Goal: Information Seeking & Learning: Learn about a topic

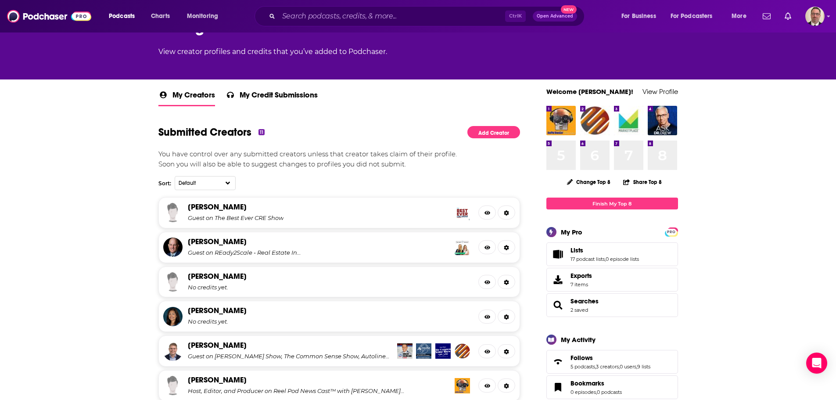
scroll to position [88, 0]
click at [321, 17] on input "Search podcasts, credits, & more..." at bounding box center [392, 16] width 227 height 14
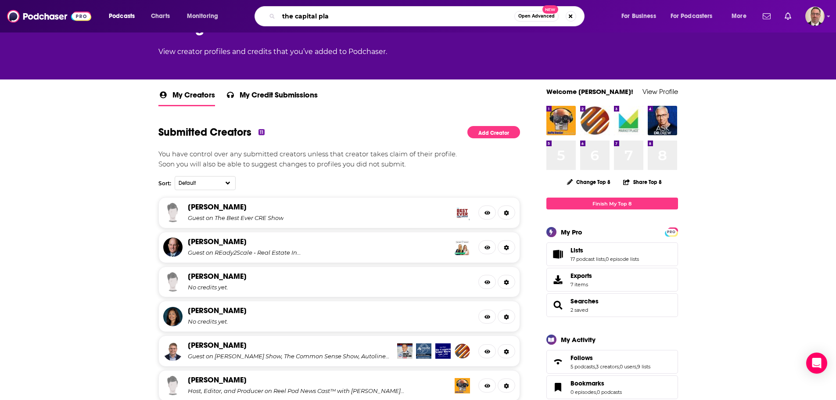
type input "the capital play"
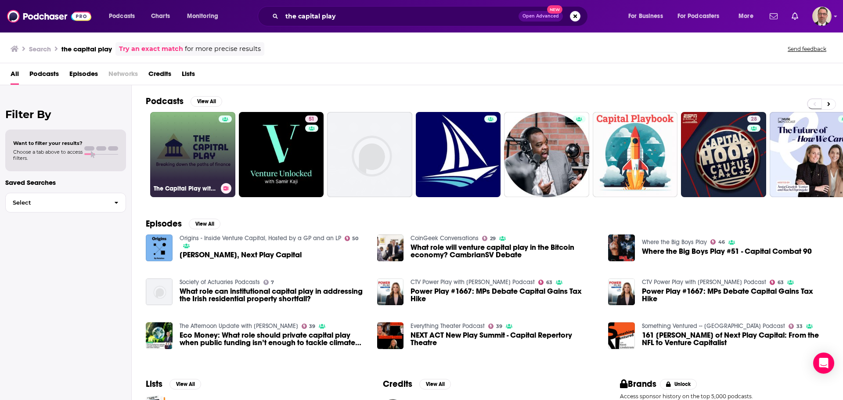
click at [182, 153] on link "The Capital Play with [PERSON_NAME]" at bounding box center [192, 154] width 85 height 85
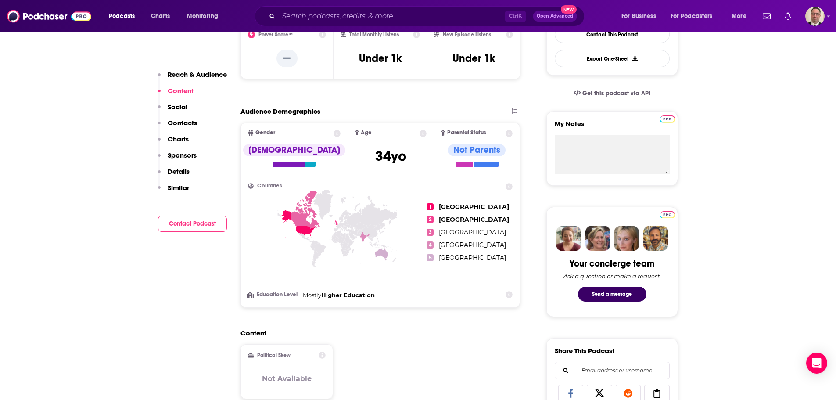
scroll to position [44, 0]
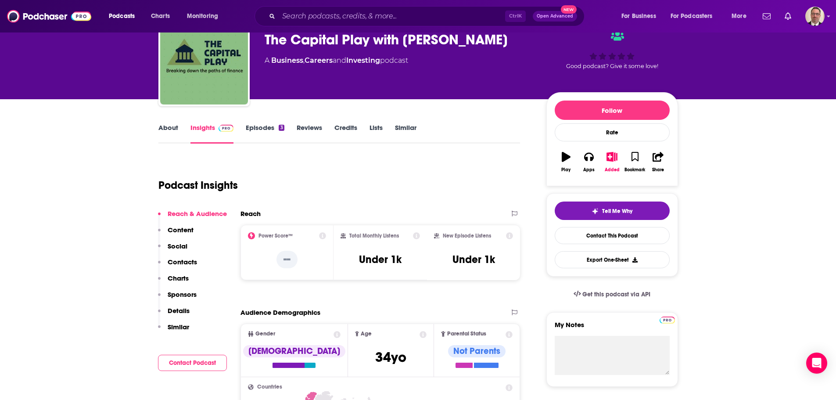
click at [259, 132] on link "Episodes 3" at bounding box center [265, 133] width 38 height 20
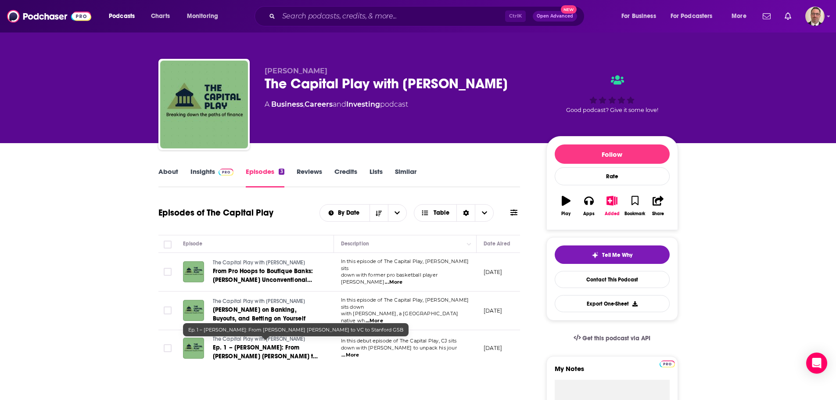
click at [249, 346] on span "Ep. 1 – [PERSON_NAME]: From [PERSON_NAME] [PERSON_NAME] to VC to Stanford GSB" at bounding box center [265, 356] width 105 height 25
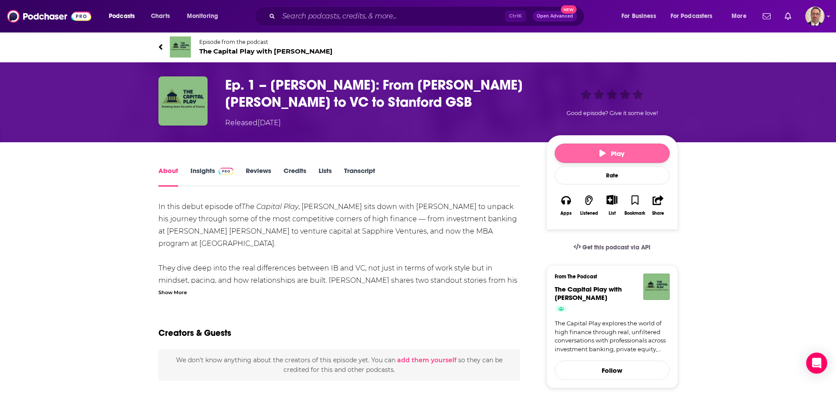
click at [609, 149] on span "Play" at bounding box center [612, 153] width 25 height 8
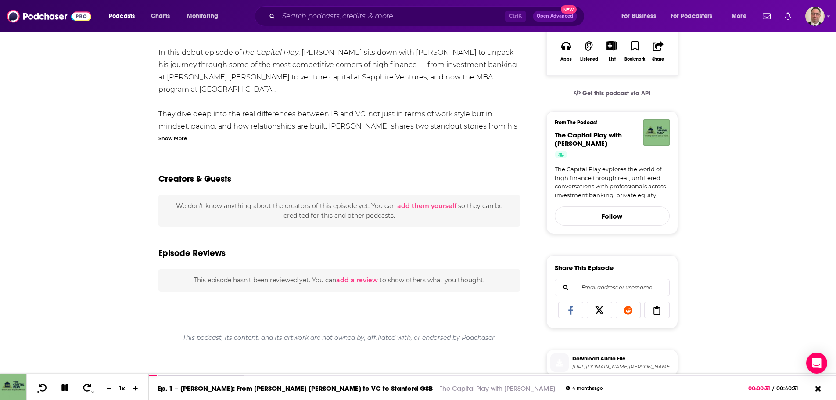
scroll to position [149, 0]
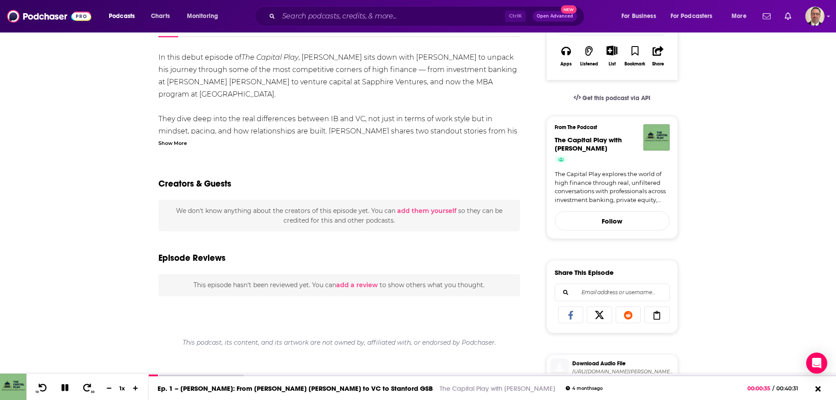
click at [613, 194] on link "The Capital Play explores the world of high finance through real, unfiltered co…" at bounding box center [612, 187] width 115 height 34
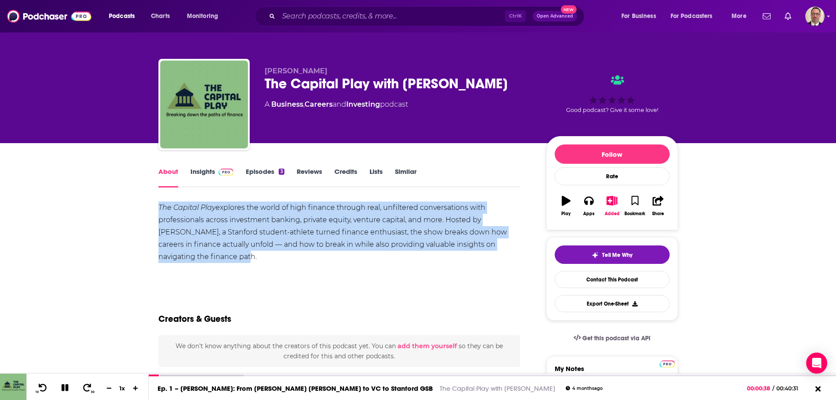
drag, startPoint x: 160, startPoint y: 206, endPoint x: 211, endPoint y: 256, distance: 71.1
click at [211, 256] on div "The Capital Play explores the world of high finance through real, unfiltered co…" at bounding box center [339, 232] width 362 height 61
copy div "The Capital Play explores the world of high finance through real, unfiltered co…"
click at [212, 174] on link "Insights" at bounding box center [212, 177] width 43 height 20
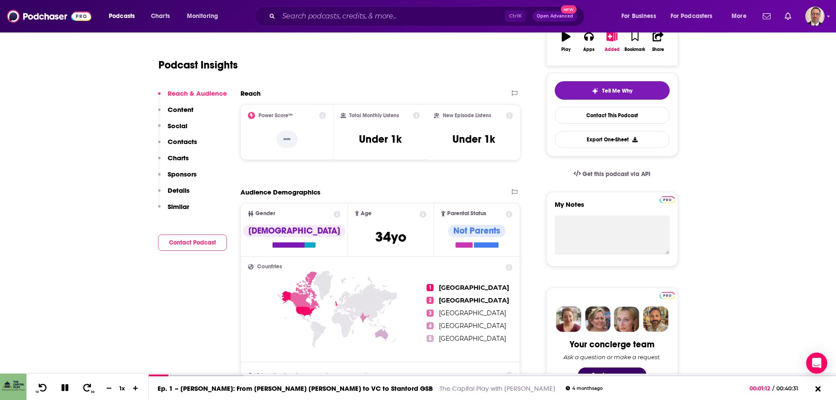
scroll to position [88, 0]
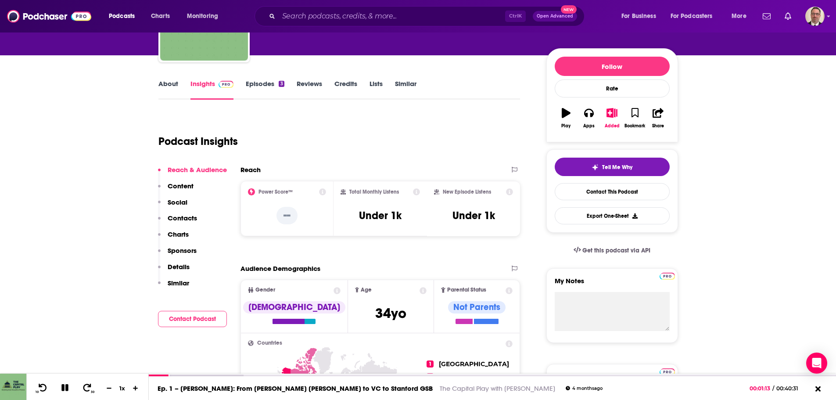
click at [259, 83] on link "Episodes 3" at bounding box center [265, 89] width 38 height 20
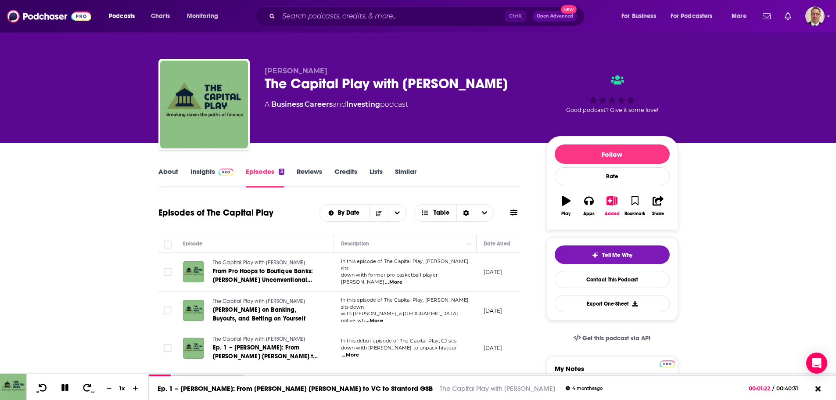
click at [307, 170] on link "Reviews" at bounding box center [309, 177] width 25 height 20
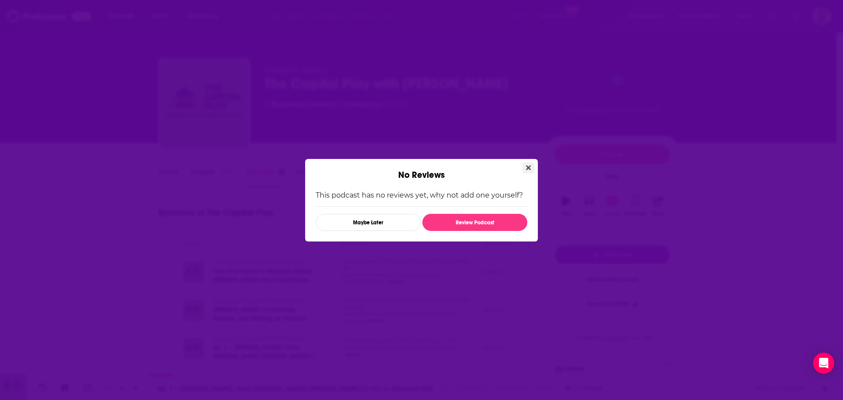
click at [529, 166] on icon "Close" at bounding box center [528, 167] width 5 height 7
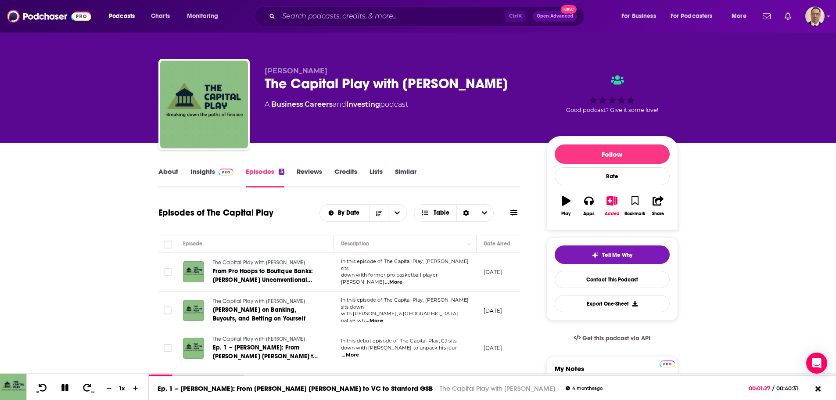
click at [349, 169] on link "Credits" at bounding box center [346, 177] width 23 height 20
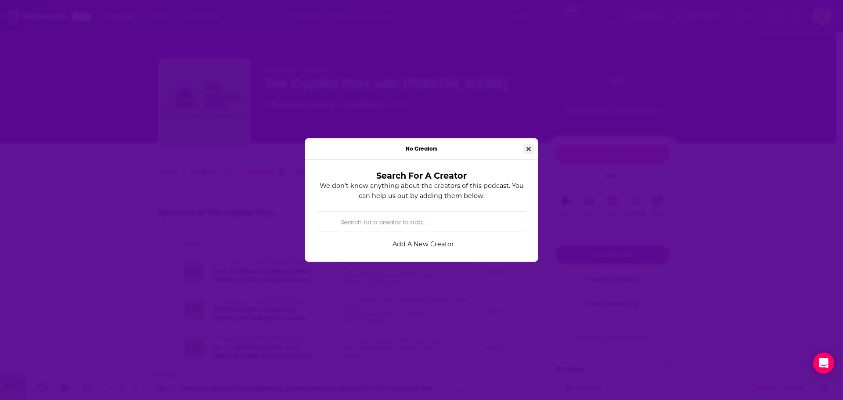
click at [533, 148] on button "Close" at bounding box center [528, 149] width 11 height 10
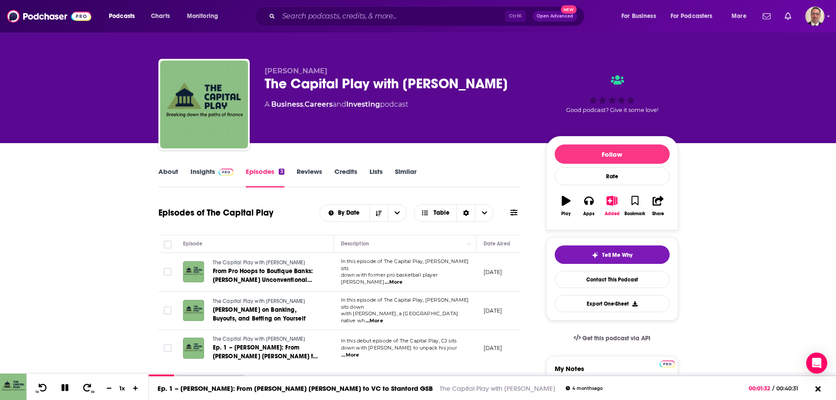
click at [169, 169] on link "About" at bounding box center [168, 177] width 20 height 20
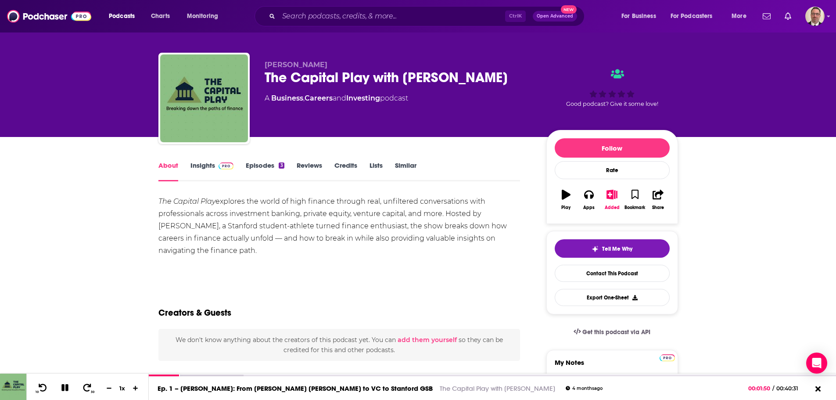
scroll to position [44, 0]
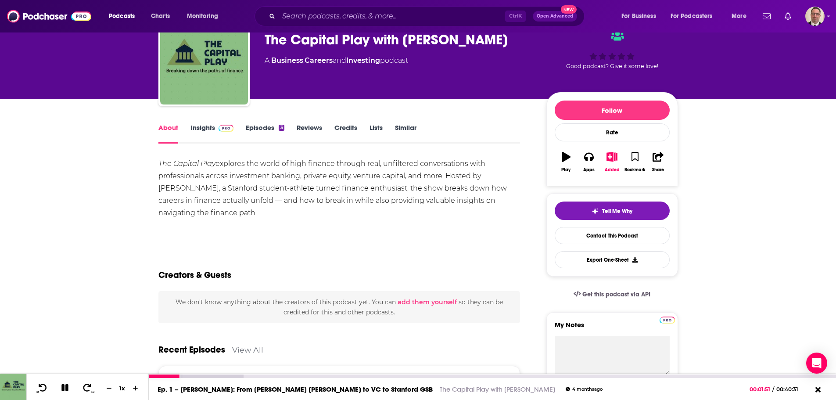
click at [67, 388] on icon at bounding box center [64, 387] width 7 height 7
click at [66, 388] on icon at bounding box center [64, 387] width 7 height 9
click at [66, 388] on icon at bounding box center [64, 387] width 7 height 7
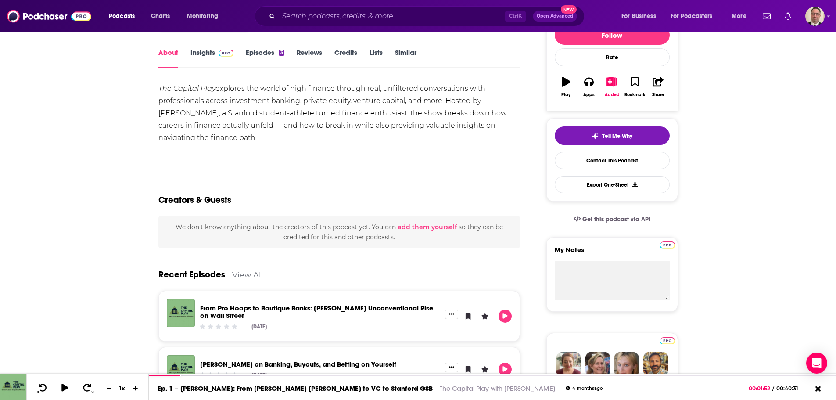
scroll to position [88, 0]
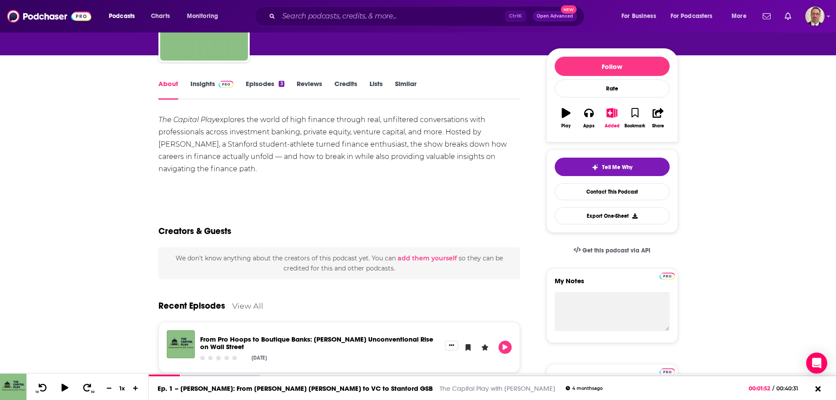
click at [206, 83] on link "Insights" at bounding box center [212, 89] width 43 height 20
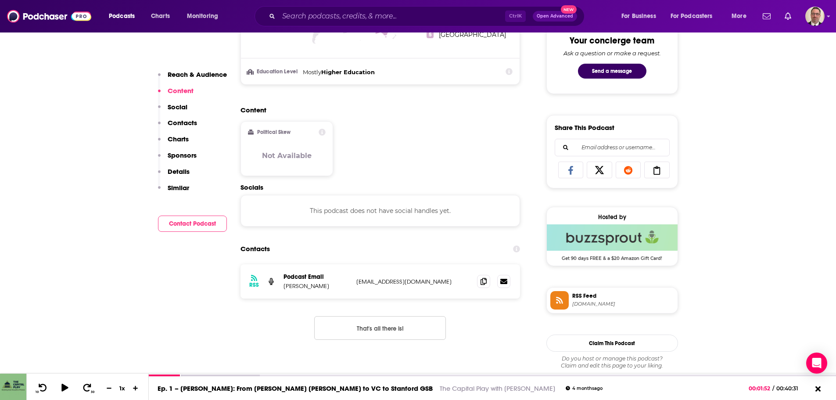
scroll to position [351, 0]
